Goal: Task Accomplishment & Management: Manage account settings

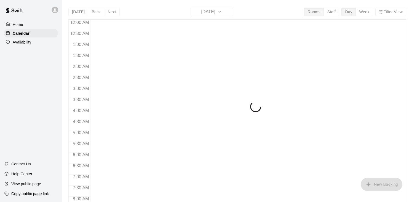
scroll to position [330, 0]
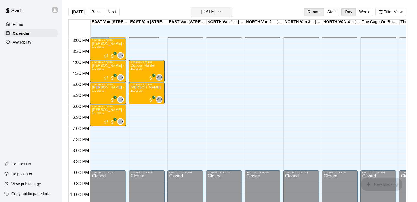
click at [215, 12] on h6 "[DATE]" at bounding box center [208, 12] width 14 height 8
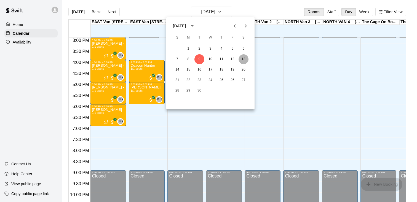
click at [246, 59] on button "13" at bounding box center [244, 59] width 10 height 10
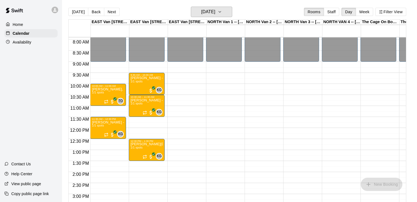
scroll to position [165, 0]
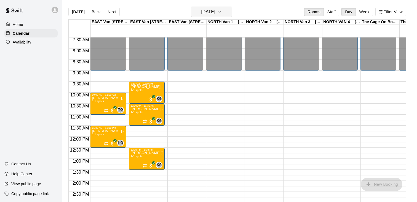
click at [215, 10] on h6 "[DATE]" at bounding box center [208, 12] width 14 height 8
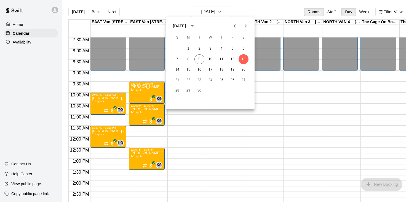
click at [258, 10] on div at bounding box center [208, 101] width 417 height 202
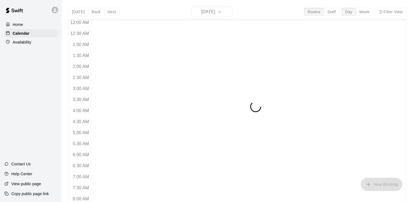
scroll to position [331, 0]
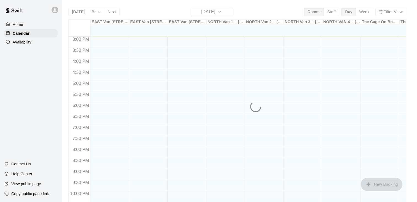
click at [217, 11] on div "Today Back Next Tuesday Sep 09 Rooms Staff Day Week Filter View EAST Van 1 -- 2…" at bounding box center [237, 108] width 338 height 202
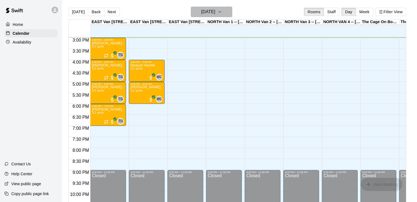
click at [215, 11] on h6 "[DATE]" at bounding box center [208, 12] width 14 height 8
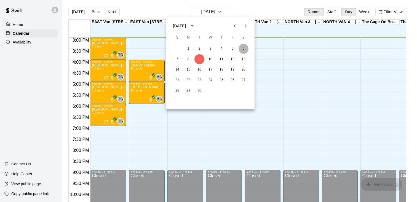
click at [244, 46] on button "6" at bounding box center [244, 49] width 10 height 10
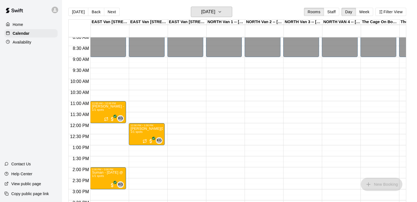
scroll to position [178, 0]
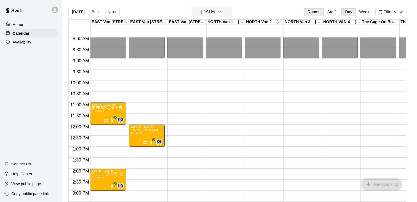
click at [222, 13] on icon "button" at bounding box center [220, 12] width 4 height 7
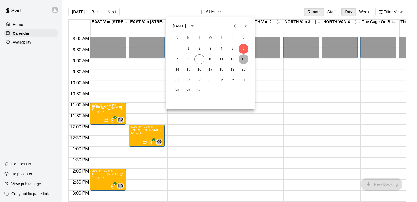
click at [244, 58] on button "13" at bounding box center [244, 59] width 10 height 10
